Goal: Information Seeking & Learning: Learn about a topic

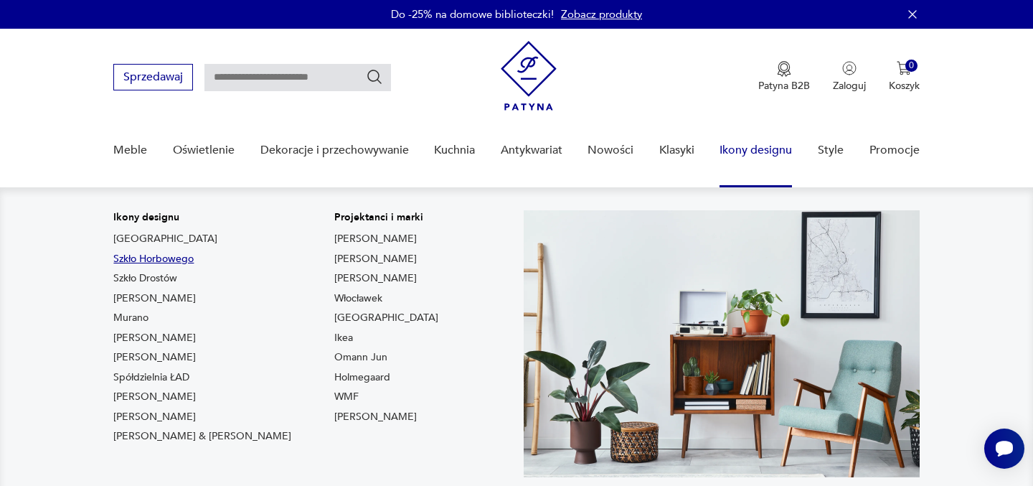
click at [176, 259] on link "Szkło Horbowego" at bounding box center [153, 259] width 80 height 14
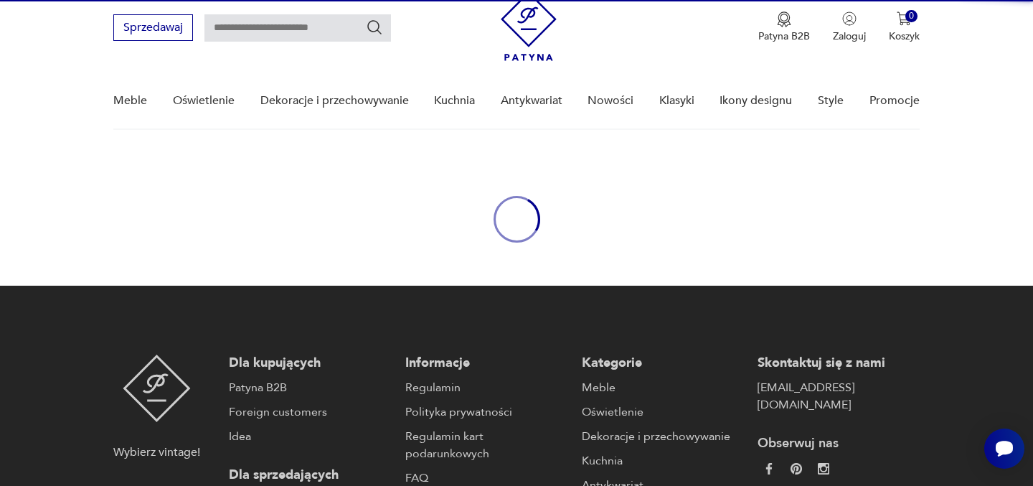
type input "*******"
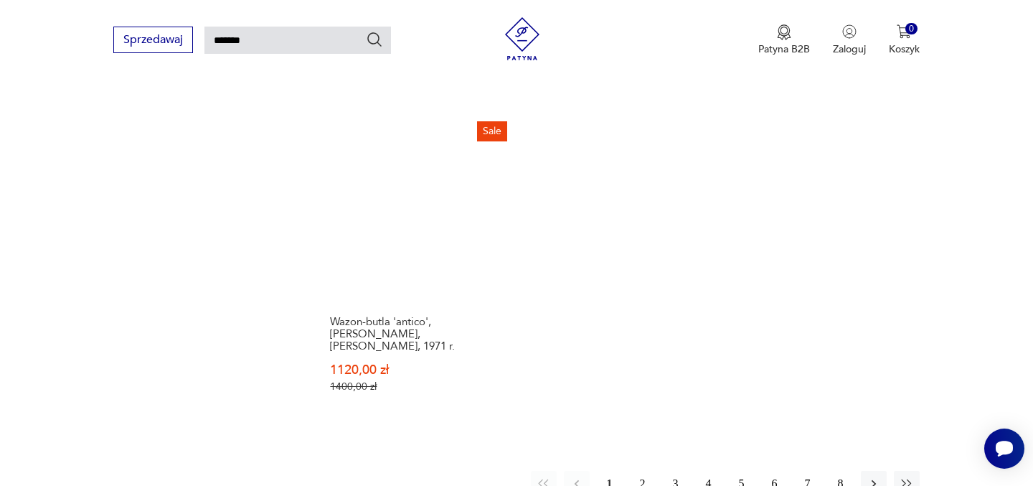
scroll to position [1851, 0]
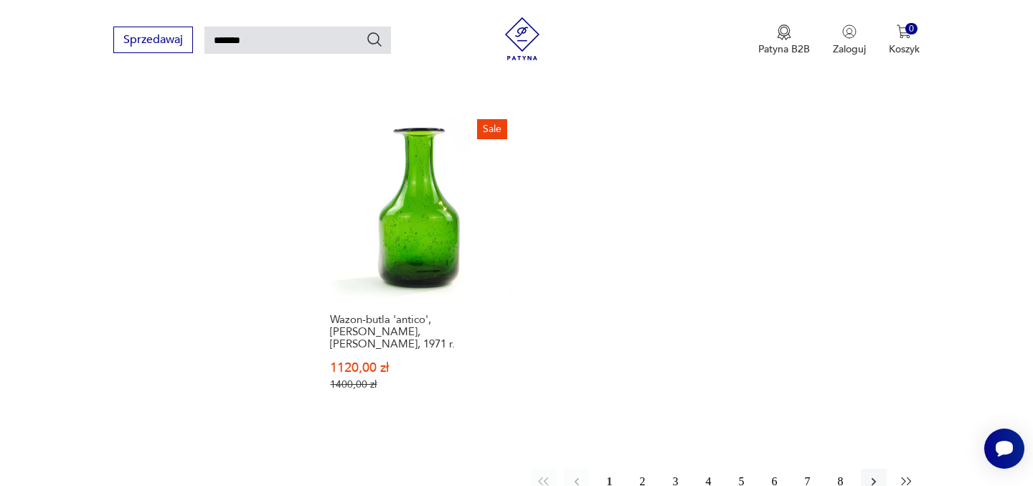
click at [905, 474] on icon "button" at bounding box center [907, 481] width 14 height 14
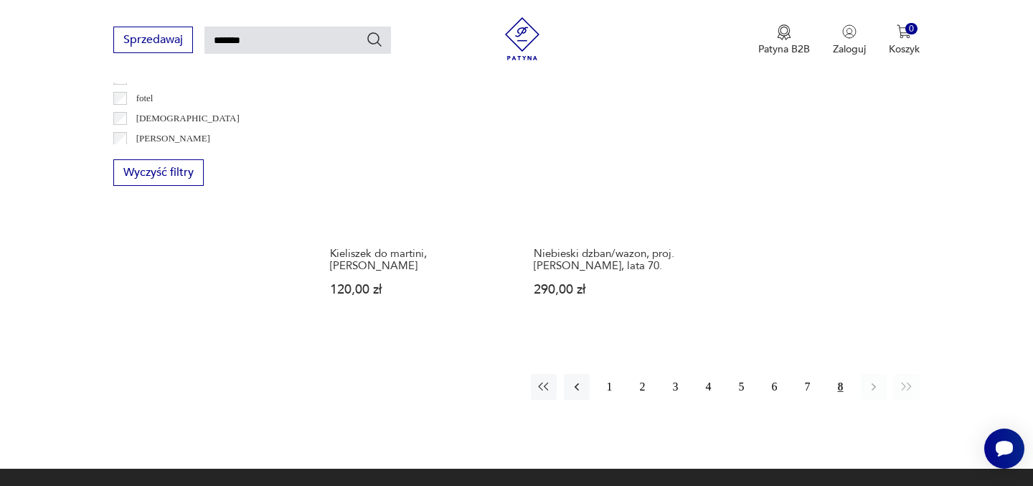
scroll to position [893, 0]
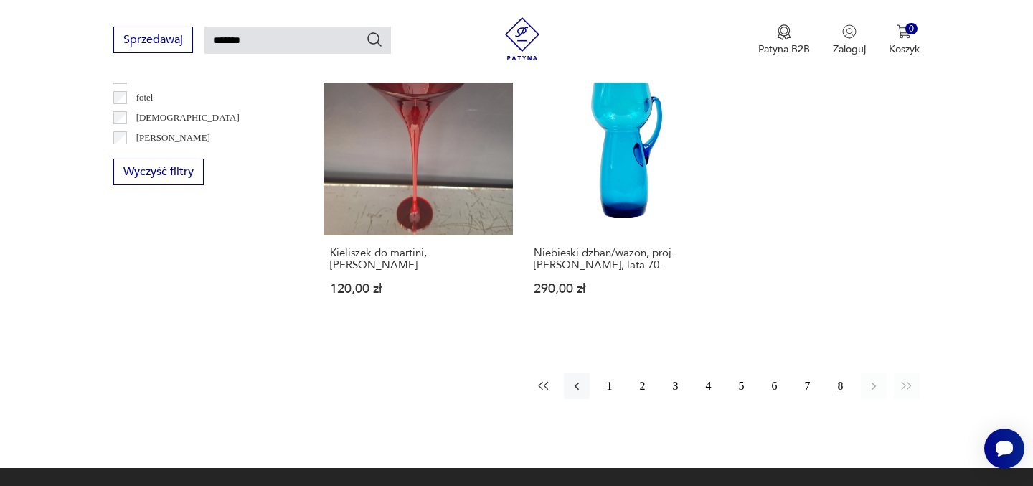
click at [545, 379] on icon "button" at bounding box center [544, 386] width 14 height 14
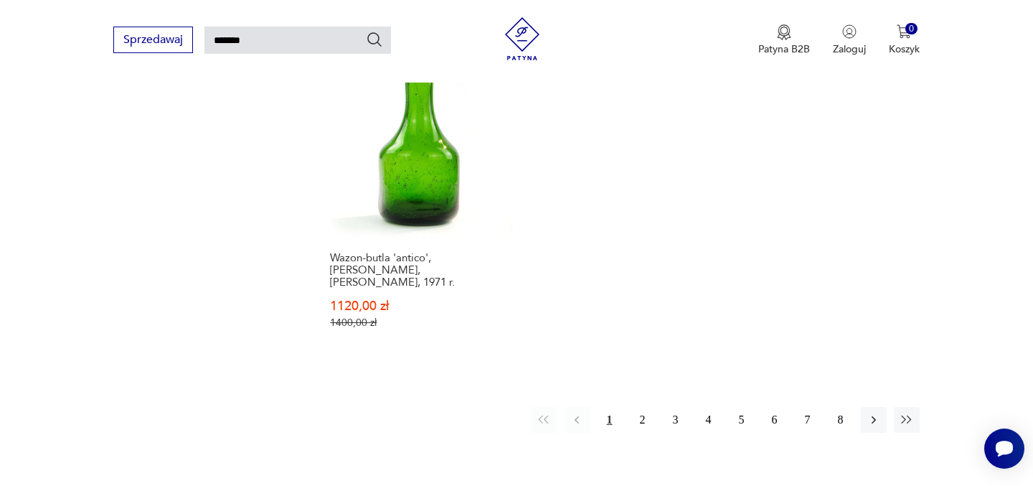
scroll to position [1921, 0]
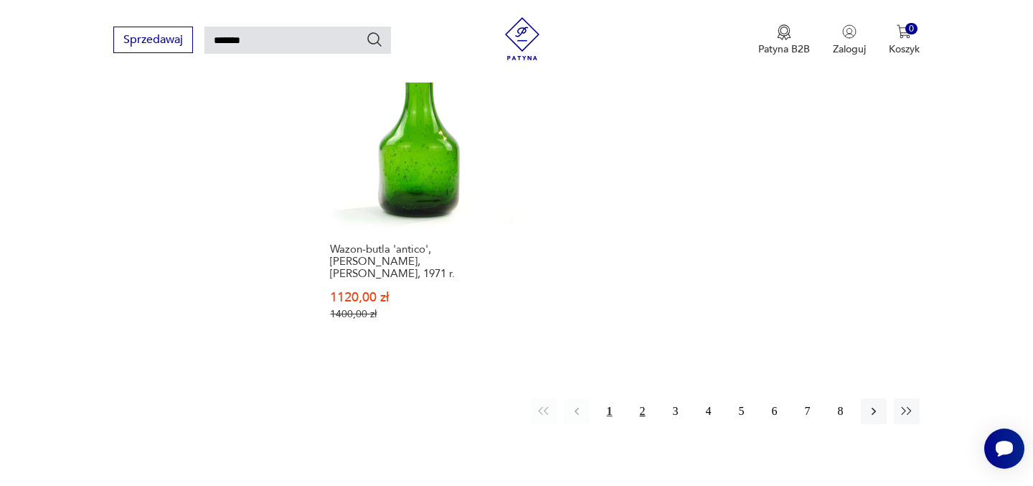
click at [641, 398] on button "2" at bounding box center [643, 411] width 26 height 26
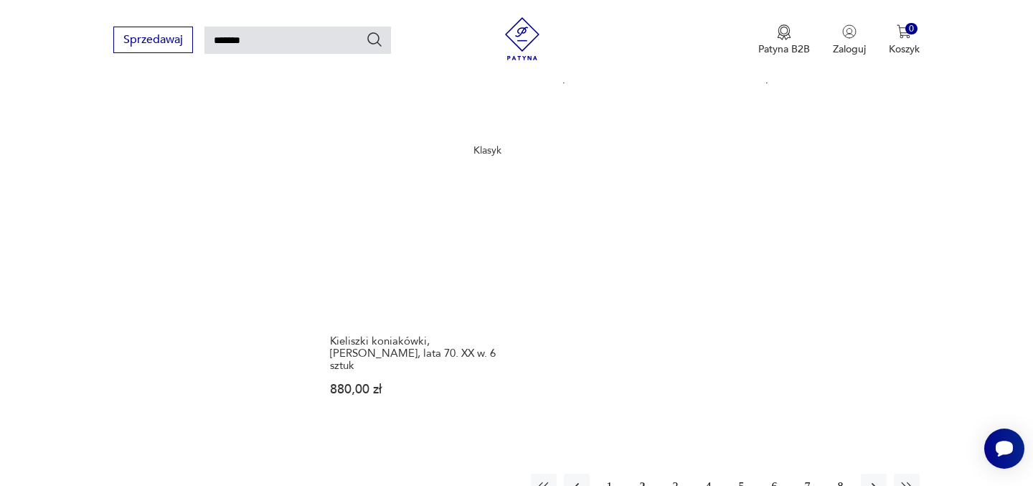
scroll to position [1808, 0]
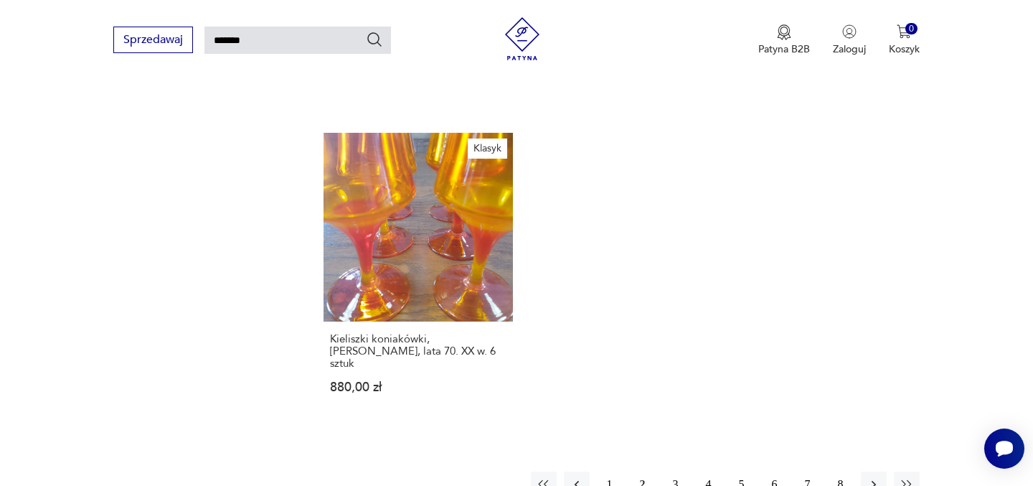
click at [677, 472] on button "3" at bounding box center [676, 485] width 26 height 26
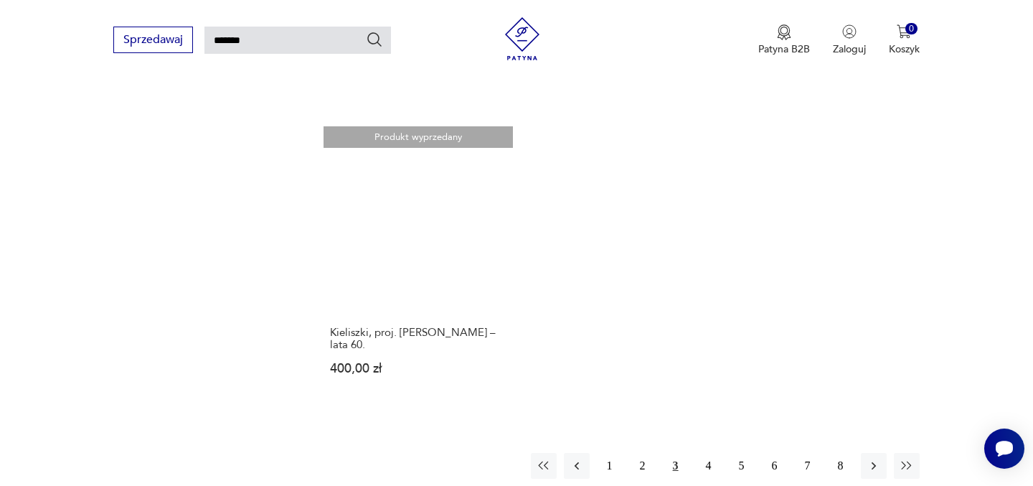
scroll to position [1739, 0]
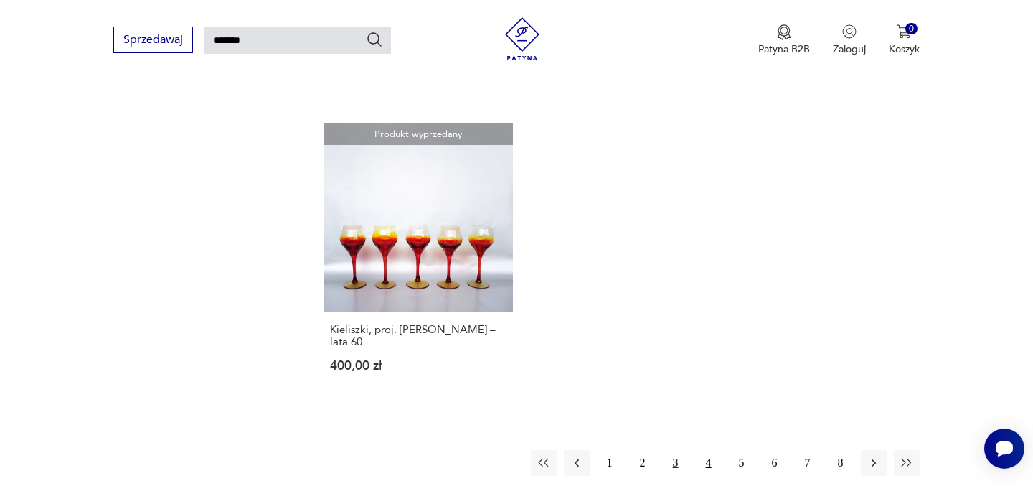
click at [708, 450] on button "4" at bounding box center [709, 463] width 26 height 26
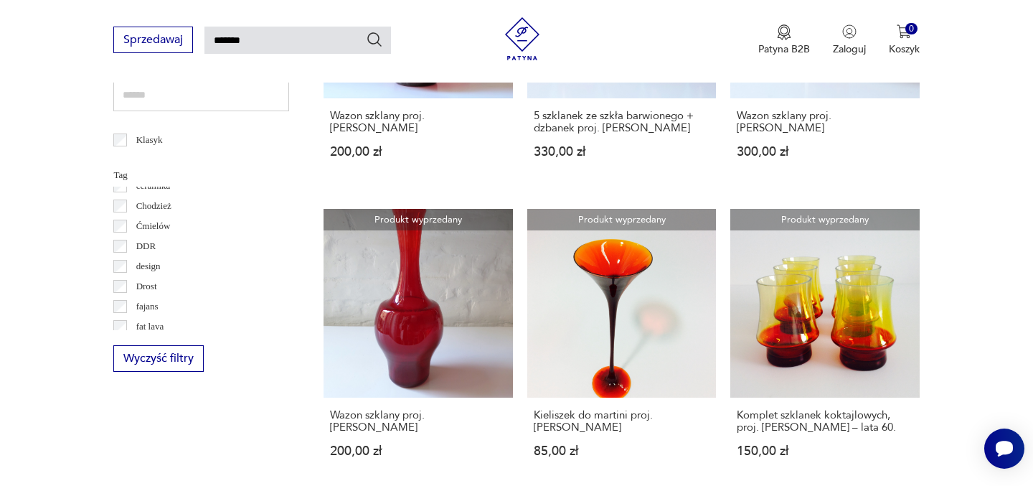
scroll to position [146, 0]
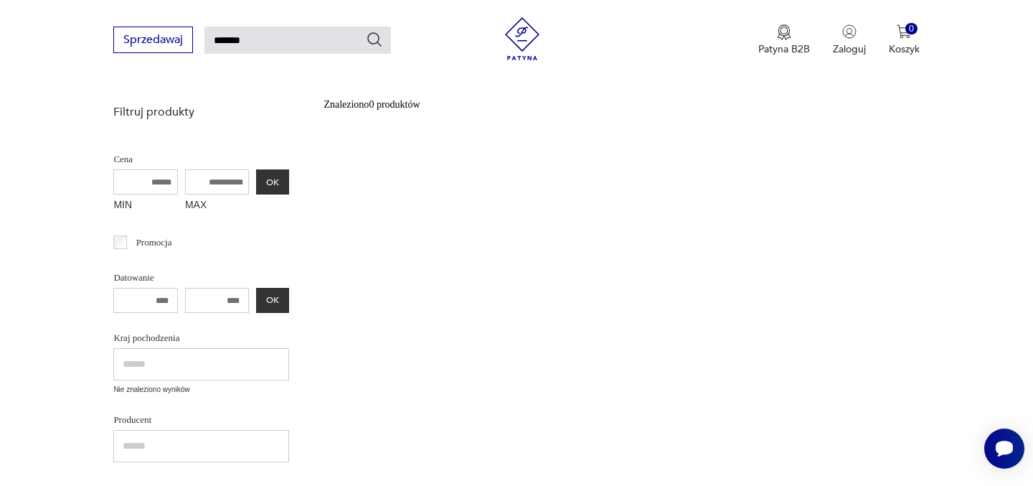
scroll to position [172, 0]
